Goal: Navigation & Orientation: Find specific page/section

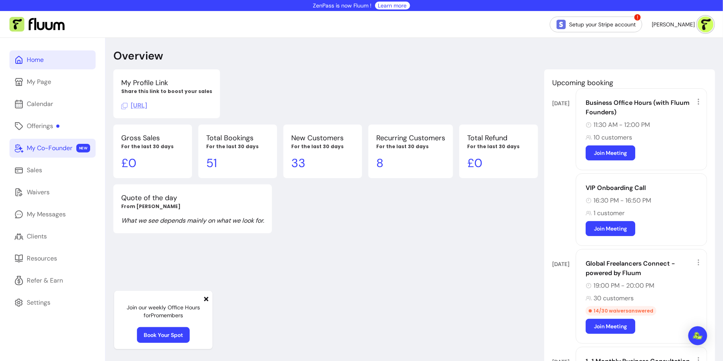
click at [46, 157] on link "My Co-Founder NEW" at bounding box center [52, 148] width 86 height 19
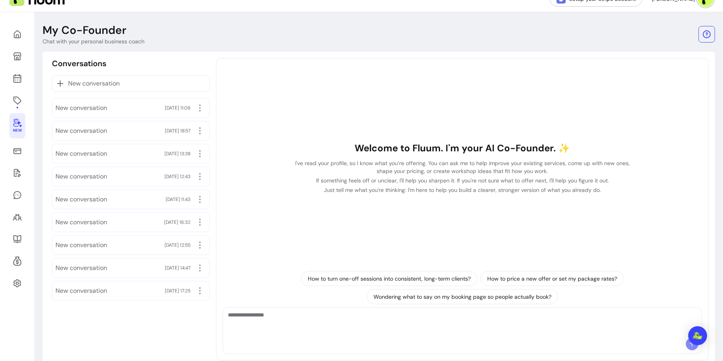
scroll to position [42, 0]
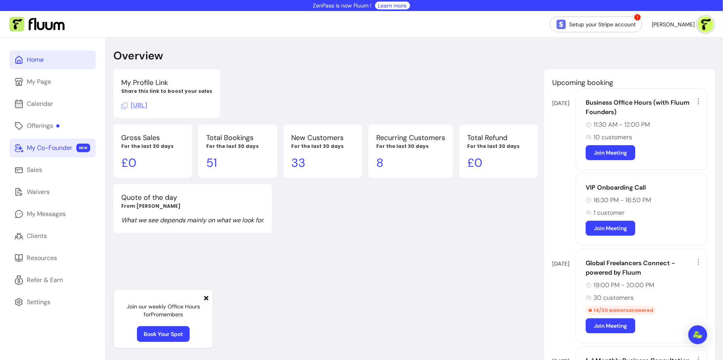
click at [47, 148] on div "My Co-Founder" at bounding box center [50, 147] width 46 height 9
